Goal: Find specific page/section: Find specific page/section

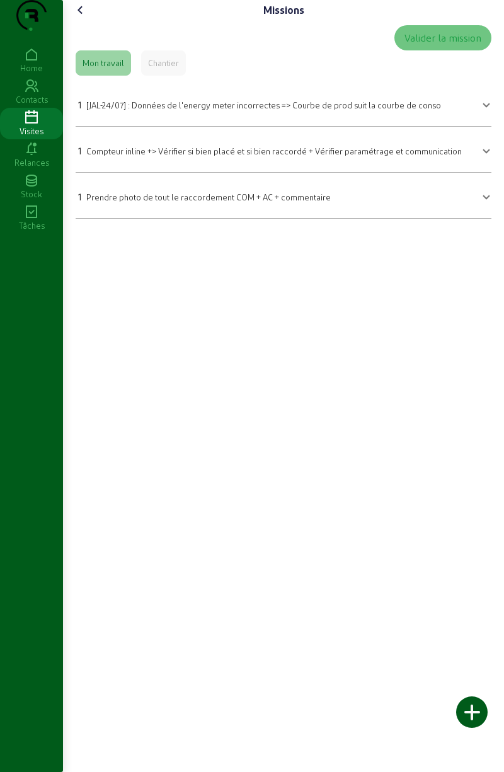
click at [358, 113] on mat-expansion-panel-header "1 [JAL-24/07] : Données de l'energy meter incorrectes => Courbe de prod suit la…" at bounding box center [284, 103] width 416 height 35
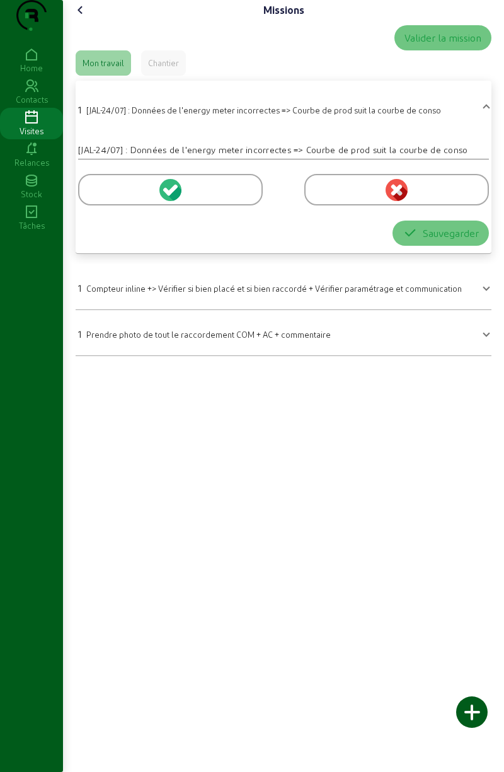
click at [426, 117] on div "1 [JAL-24/07] : Données de l'energy meter incorrectes => Courbe de prod suit la…" at bounding box center [259, 109] width 363 height 15
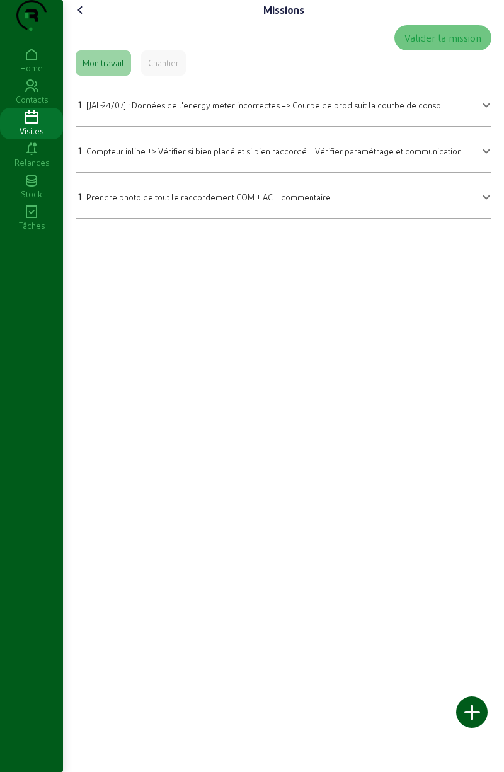
click at [88, 18] on icon at bounding box center [80, 10] width 15 height 15
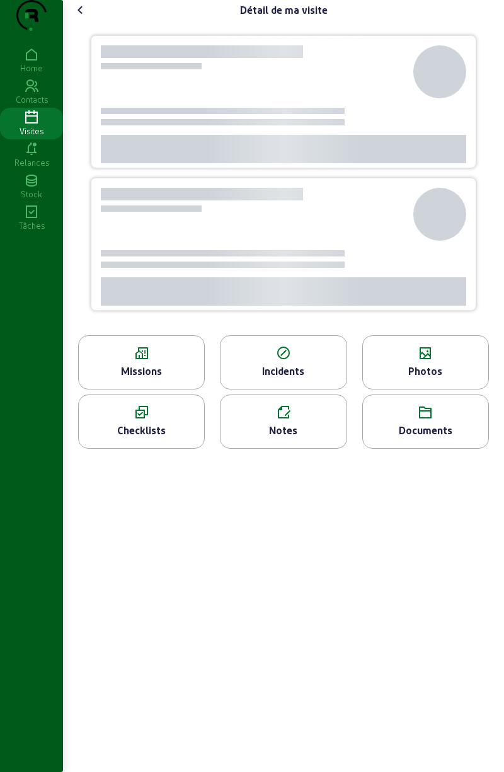
click at [84, 18] on icon at bounding box center [80, 10] width 15 height 15
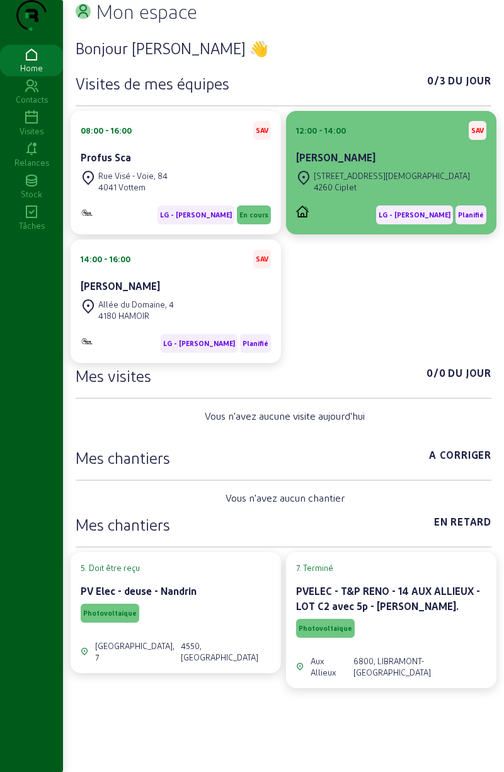
click at [388, 194] on div "Rue des [DEMOGRAPHIC_DATA], 7 4260 Ciplet" at bounding box center [383, 182] width 174 height 28
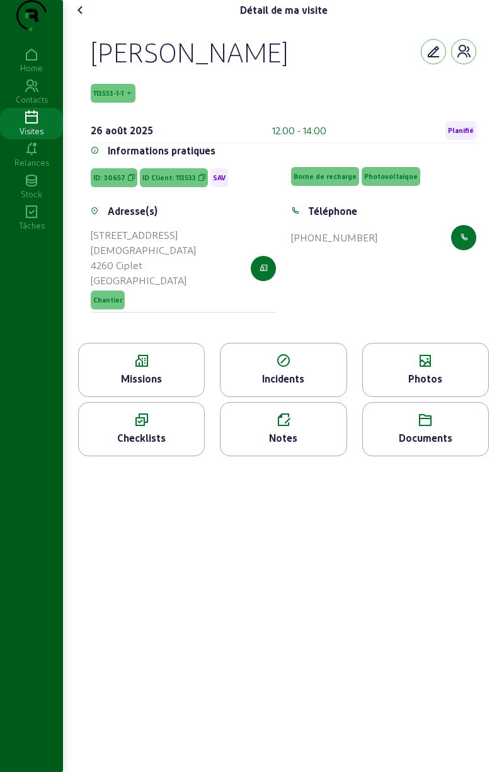
click at [167, 369] on icon at bounding box center [141, 360] width 125 height 15
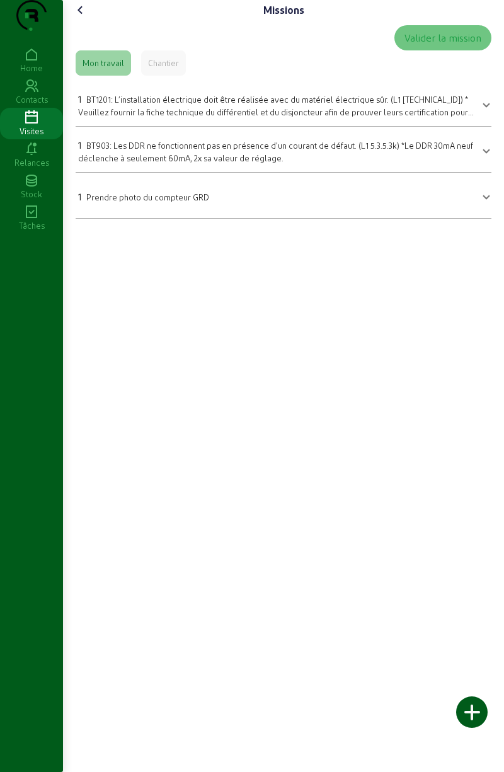
click at [467, 118] on div "1 BT1201: L’installation électrique doit être réalisée avec du matériel électri…" at bounding box center [276, 104] width 396 height 26
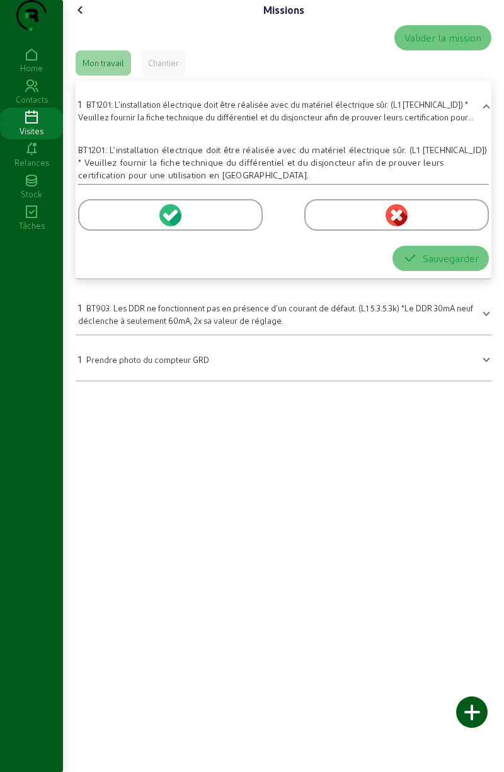
click at [452, 123] on div "1 BT1201: L’installation électrique doit être réalisée avec du matériel électri…" at bounding box center [276, 109] width 396 height 26
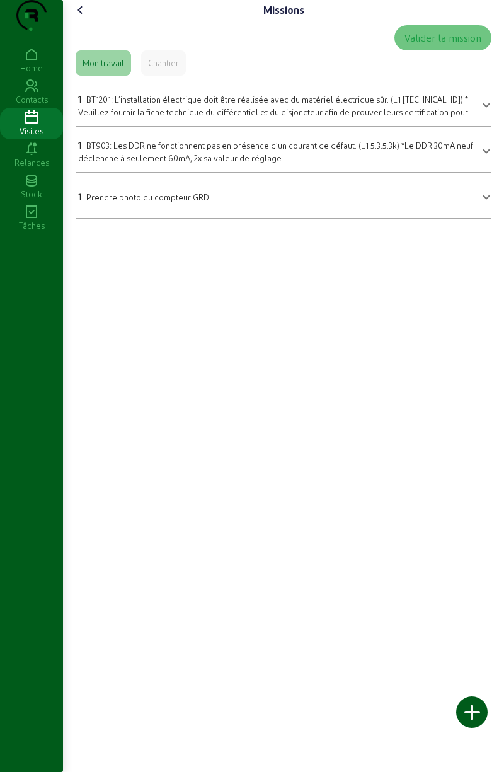
click at [458, 118] on div "1 BT1201: L’installation électrique doit être réalisée avec du matériel électri…" at bounding box center [276, 104] width 396 height 26
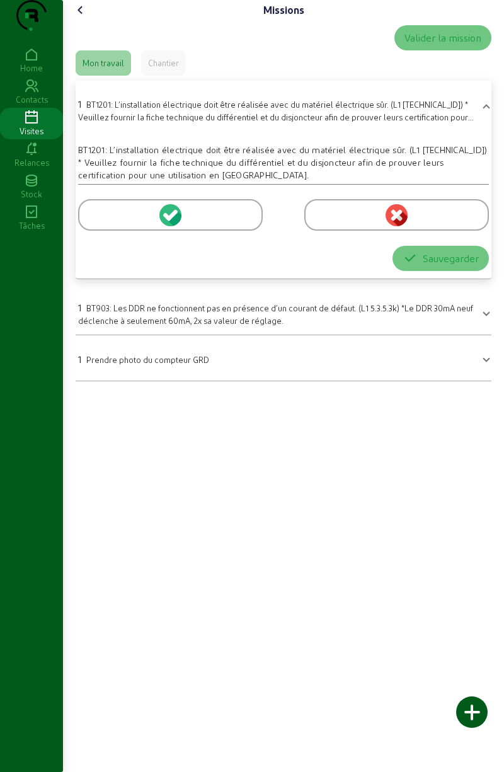
click at [252, 326] on div "1 BT903: Les DDR ne fonctionnent pas en présence d’un courant de défaut. (L1 5.…" at bounding box center [276, 313] width 396 height 26
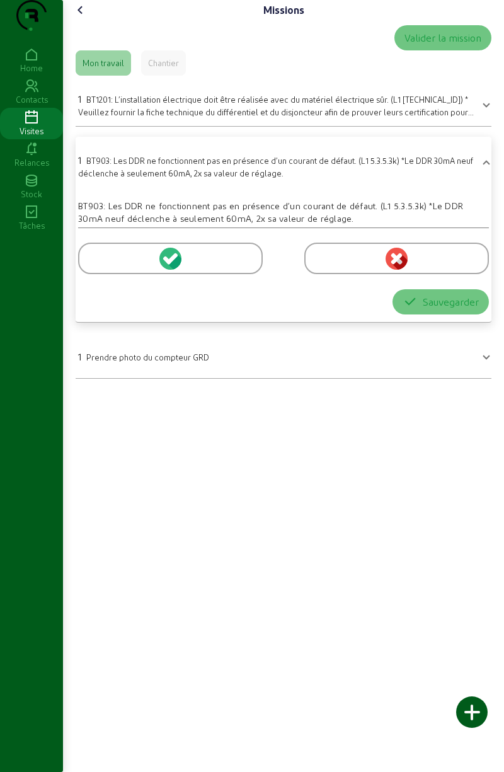
click at [251, 373] on mat-expansion-panel-header "1 Prendre photo du compteur GRD" at bounding box center [284, 355] width 416 height 35
